Goal: Task Accomplishment & Management: Use online tool/utility

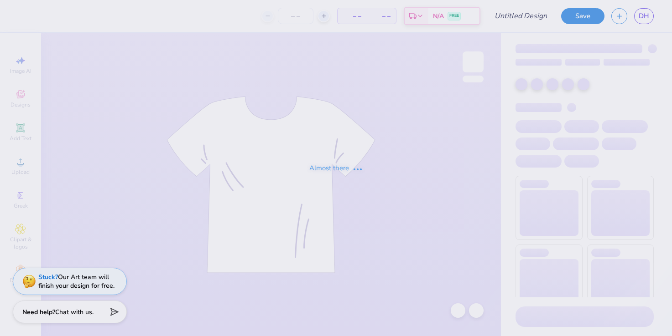
type input "[PERSON_NAME]"
type input "50"
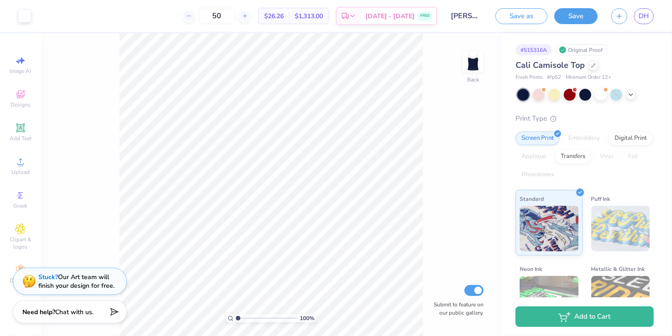
drag, startPoint x: 235, startPoint y: 318, endPoint x: 257, endPoint y: 315, distance: 21.7
click at [257, 315] on div "100 %" at bounding box center [270, 319] width 91 height 8
click at [243, 319] on input "range" at bounding box center [267, 319] width 62 height 8
drag, startPoint x: 243, startPoint y: 318, endPoint x: 237, endPoint y: 317, distance: 6.0
type input "1"
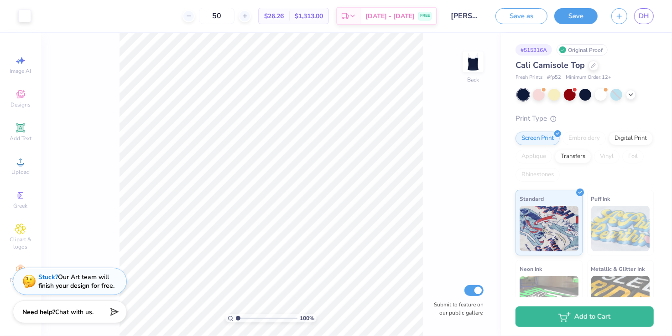
click at [237, 317] on input "range" at bounding box center [267, 319] width 62 height 8
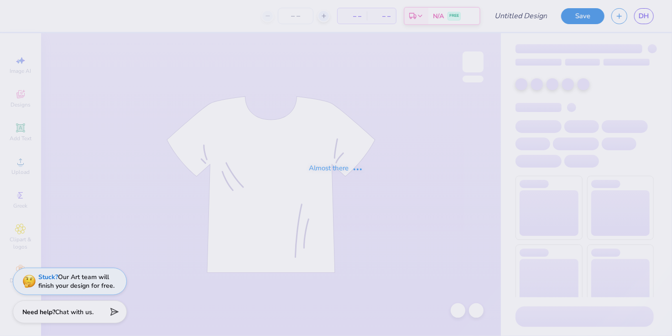
type input "fish idk"
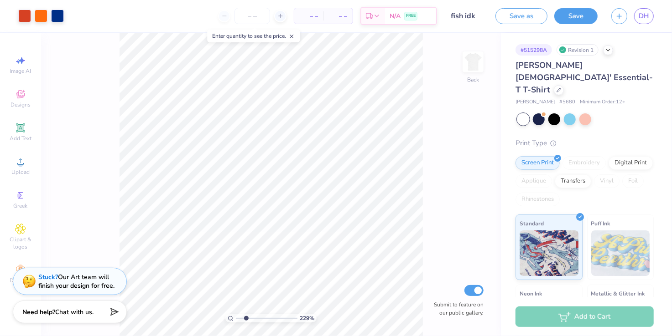
drag, startPoint x: 237, startPoint y: 318, endPoint x: 246, endPoint y: 315, distance: 9.1
click at [246, 315] on input "range" at bounding box center [267, 319] width 62 height 8
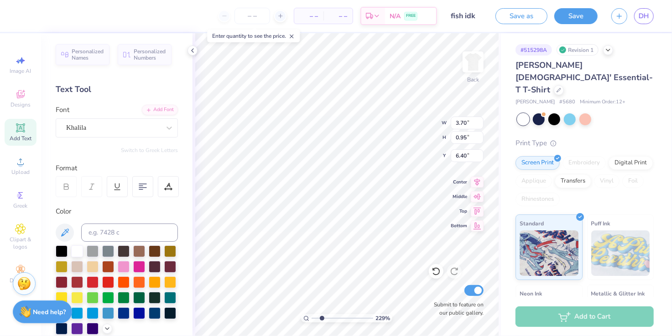
click at [71, 186] on div at bounding box center [66, 186] width 21 height 21
drag, startPoint x: 321, startPoint y: 319, endPoint x: 290, endPoint y: 319, distance: 31.5
type input "1"
click at [311, 319] on input "range" at bounding box center [342, 319] width 62 height 8
click at [193, 51] on icon at bounding box center [192, 50] width 7 height 7
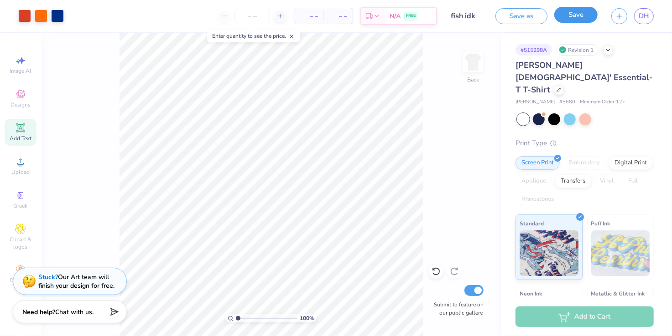
click at [587, 20] on button "Save" at bounding box center [575, 15] width 43 height 16
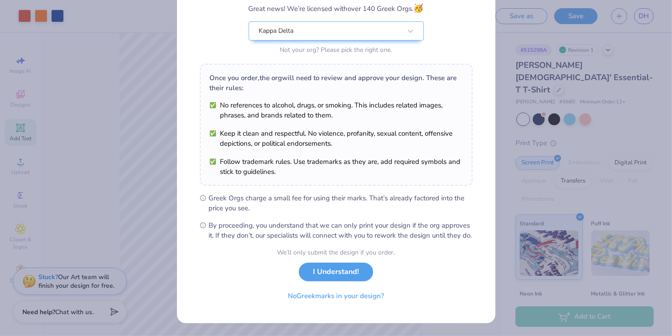
scroll to position [88, 0]
click at [350, 268] on button "I Understand!" at bounding box center [336, 270] width 74 height 19
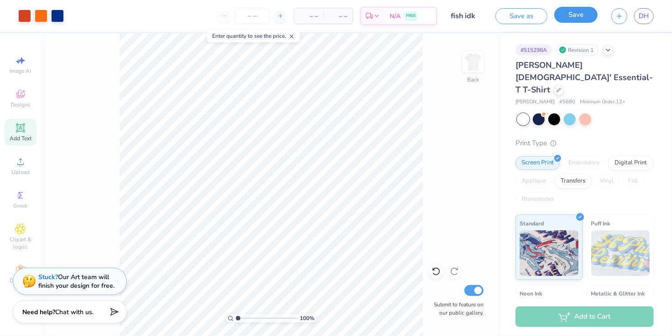
click at [579, 23] on div "Save" at bounding box center [575, 16] width 43 height 16
click at [580, 16] on button "Save" at bounding box center [575, 15] width 43 height 16
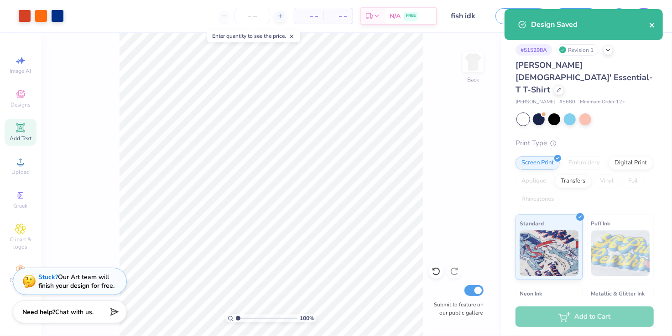
click at [653, 25] on icon "close" at bounding box center [652, 24] width 6 height 7
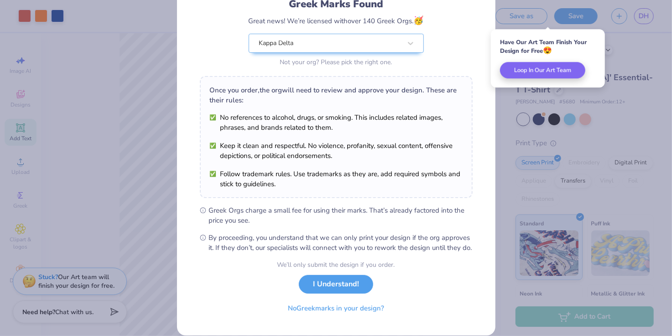
scroll to position [88, 0]
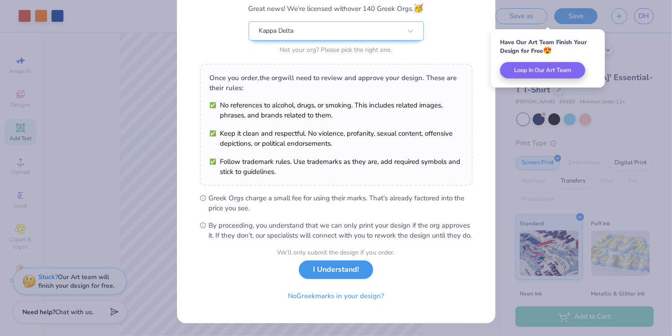
click at [354, 275] on button "I Understand!" at bounding box center [336, 270] width 74 height 19
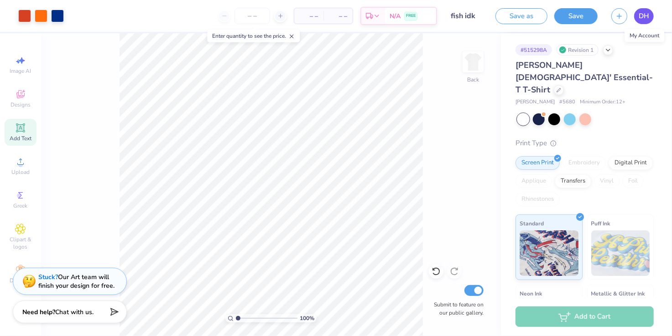
click at [642, 16] on span "DH" at bounding box center [643, 16] width 10 height 10
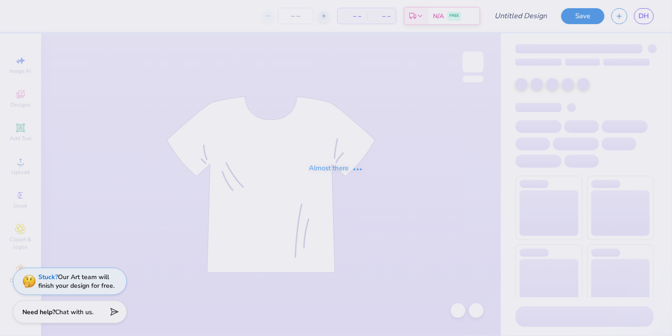
type input "fish idk"
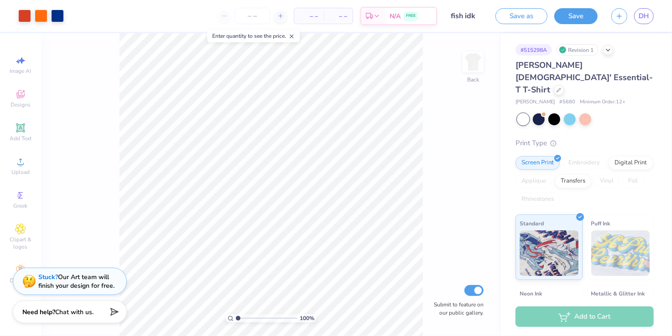
click at [224, 16] on div at bounding box center [252, 16] width 68 height 16
click at [241, 19] on input "number" at bounding box center [252, 16] width 36 height 16
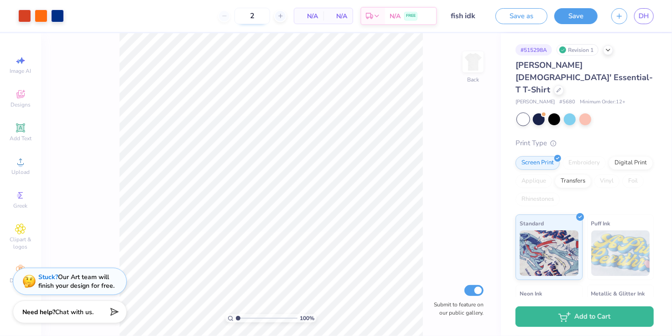
type input "20"
